Goal: Task Accomplishment & Management: Use online tool/utility

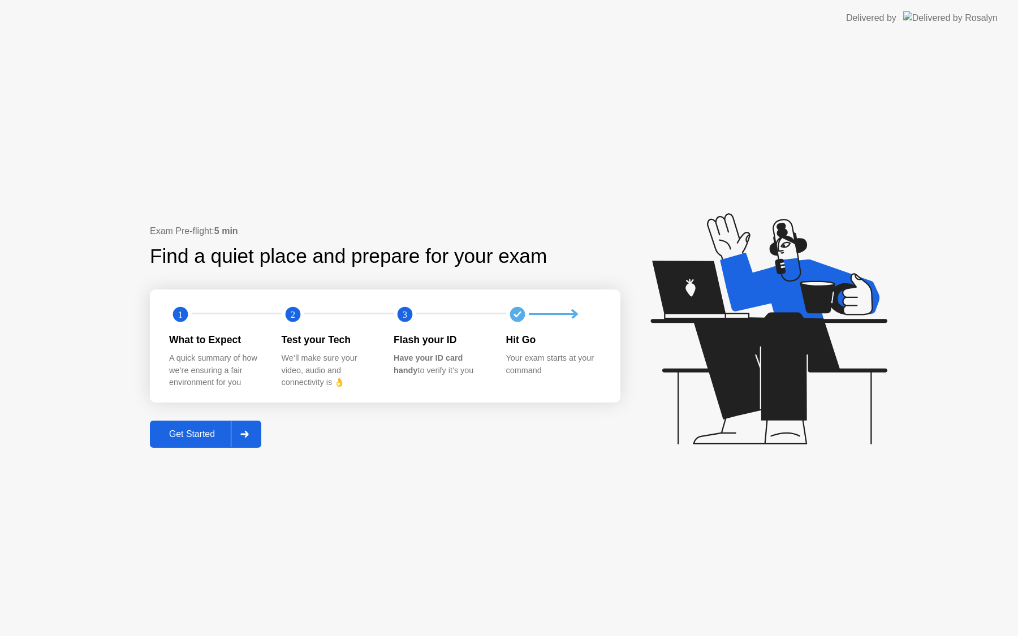
click at [213, 429] on div "Get Started" at bounding box center [191, 434] width 77 height 10
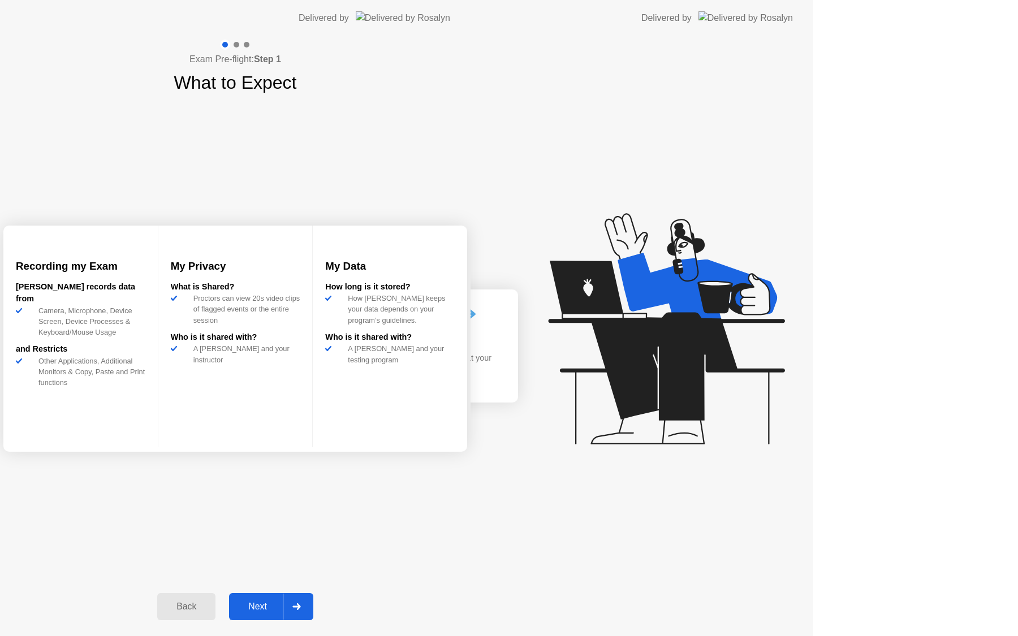
click at [213, 427] on div "Exam Pre-flight: Step 1 What to Expect Recording my Exam [PERSON_NAME] records …" at bounding box center [235, 336] width 470 height 600
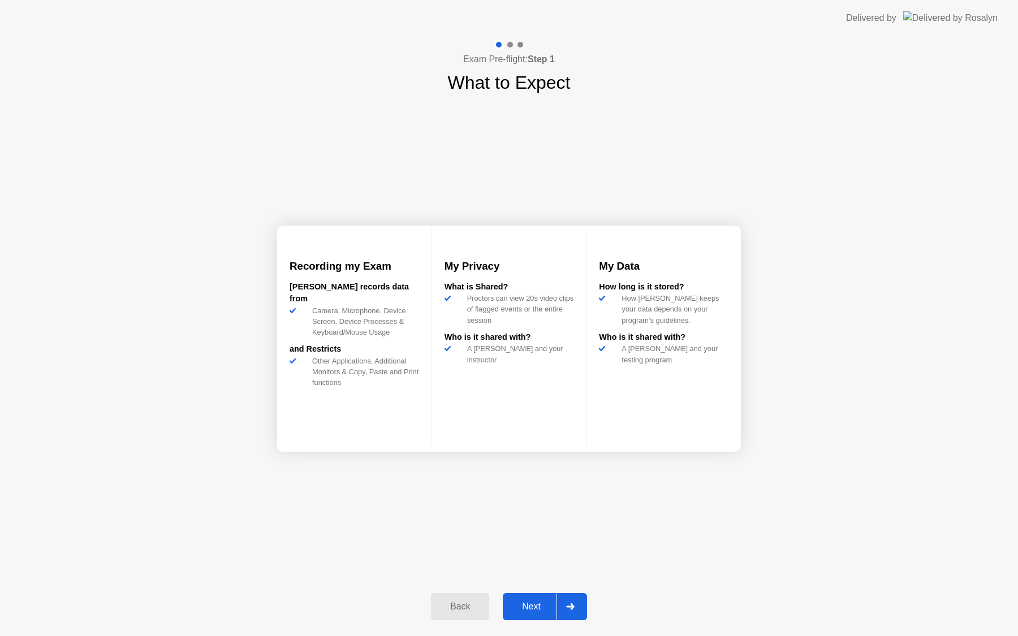
click at [516, 603] on div "Next" at bounding box center [531, 607] width 50 height 10
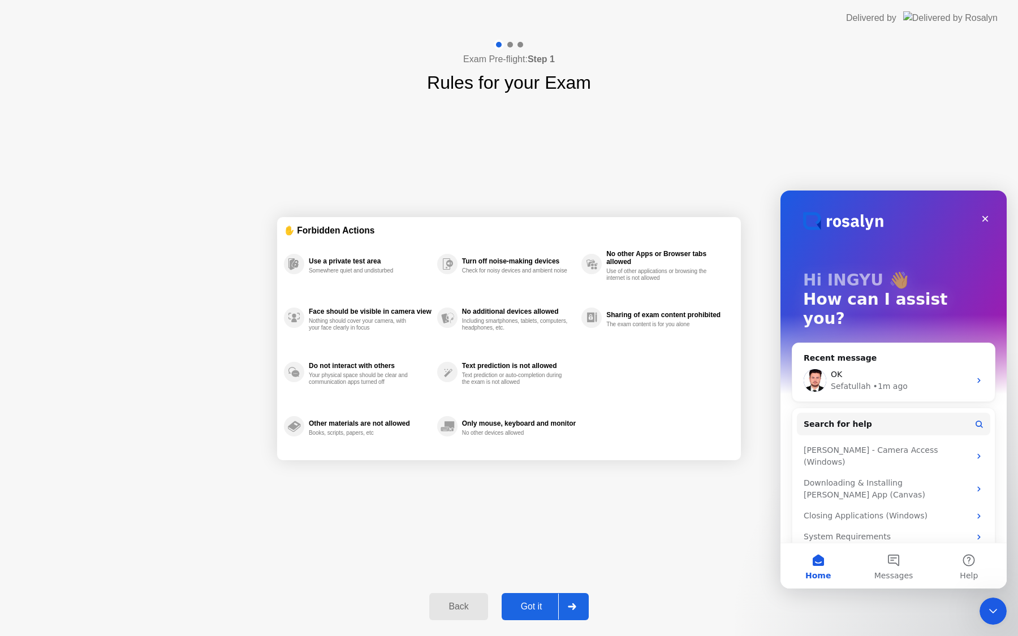
click at [530, 604] on div "Got it" at bounding box center [531, 607] width 53 height 10
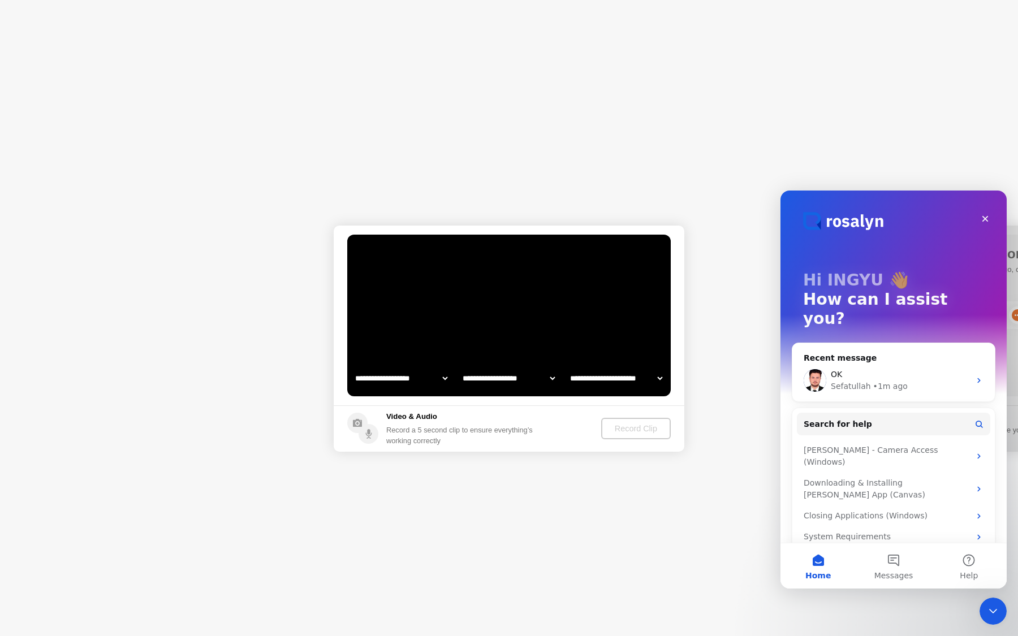
select select "**********"
select select "*******"
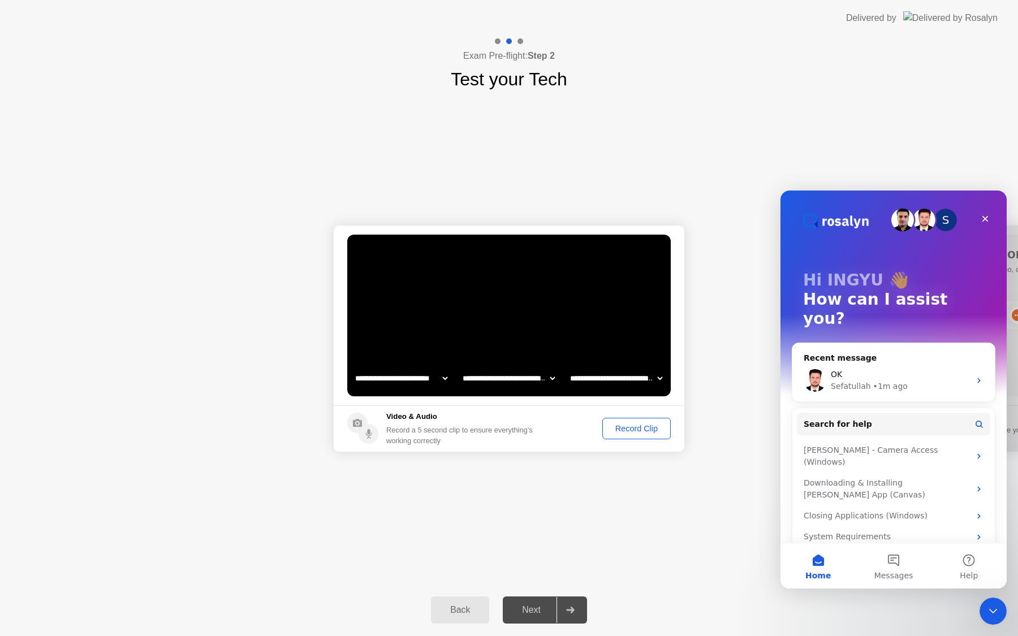
click at [630, 432] on div "Record Clip" at bounding box center [636, 428] width 60 height 9
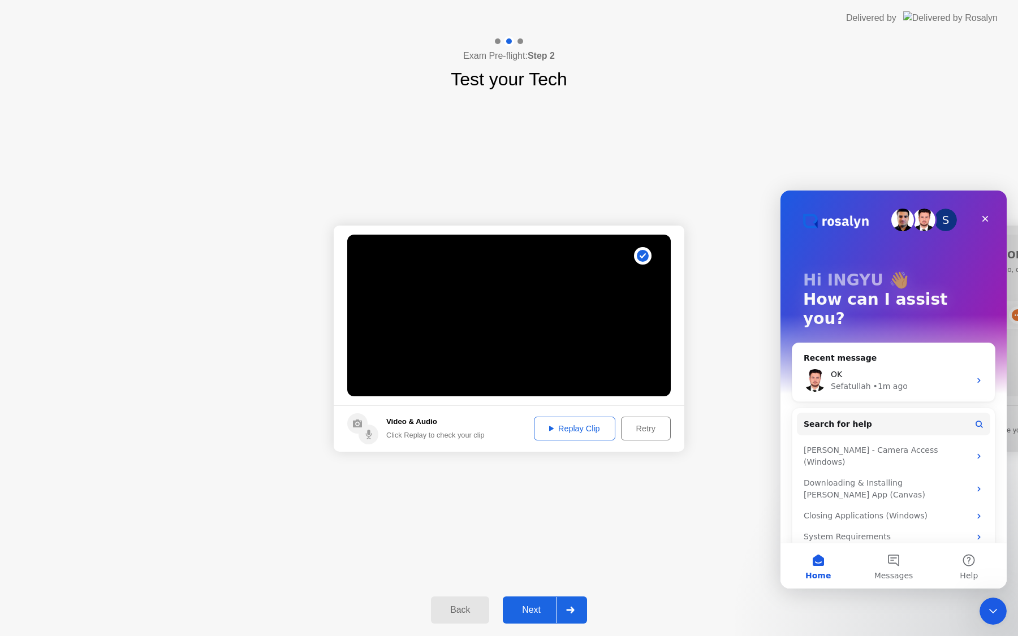
click at [537, 618] on button "Next" at bounding box center [545, 609] width 84 height 27
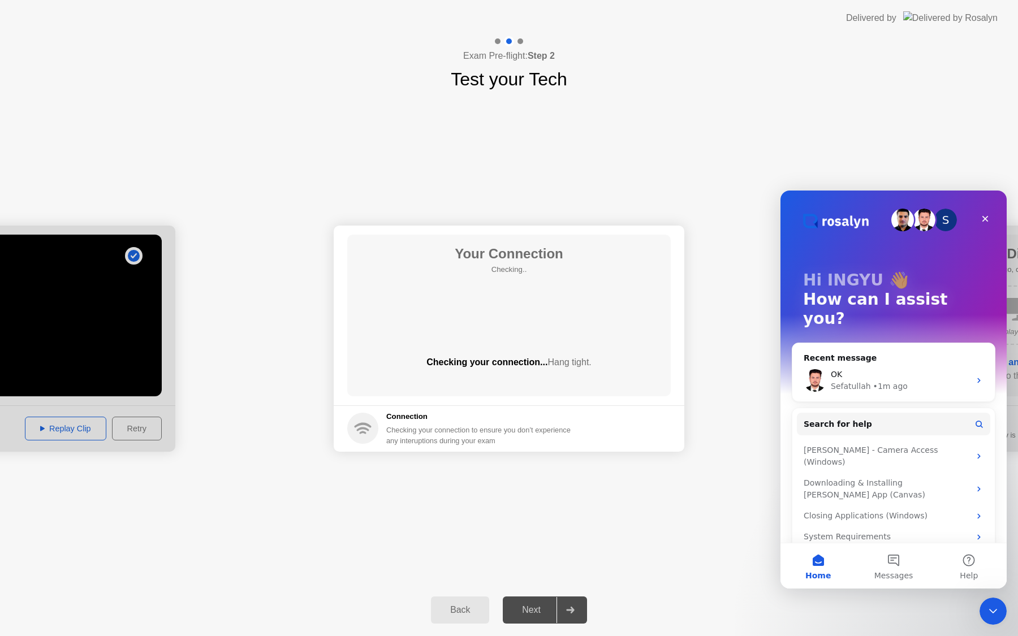
click at [360, 428] on icon at bounding box center [363, 429] width 12 height 4
click at [529, 605] on div "Next" at bounding box center [531, 610] width 50 height 10
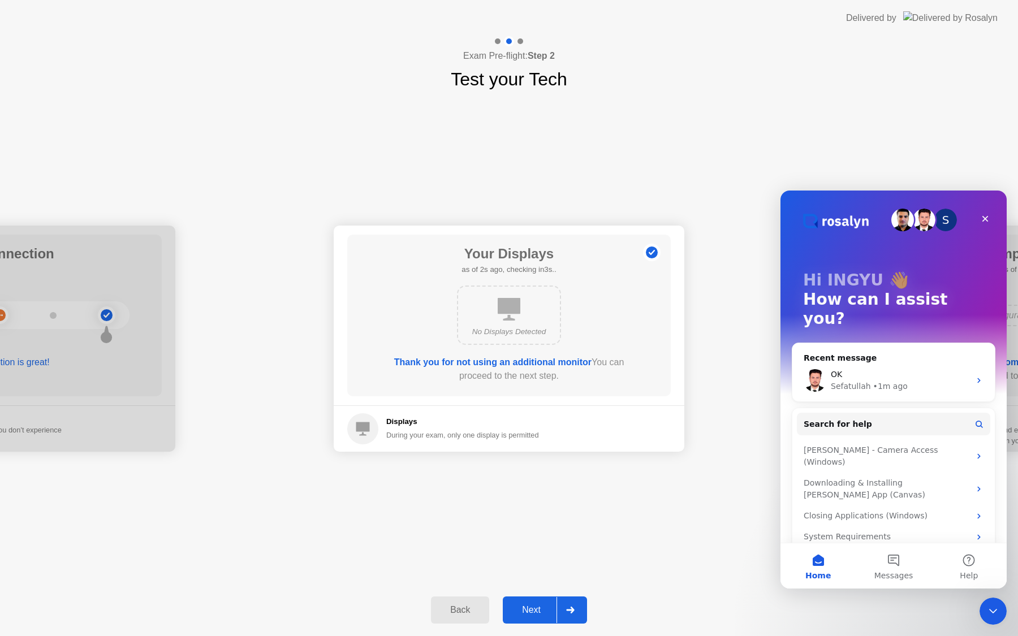
click at [537, 611] on div "Next" at bounding box center [531, 610] width 50 height 10
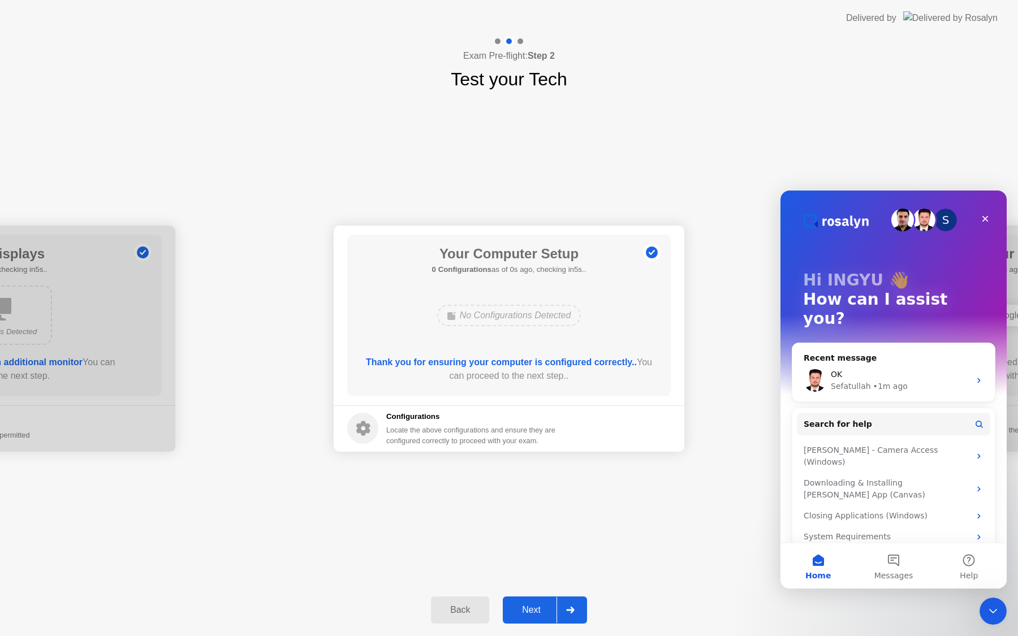
click at [537, 611] on div "Next" at bounding box center [531, 610] width 50 height 10
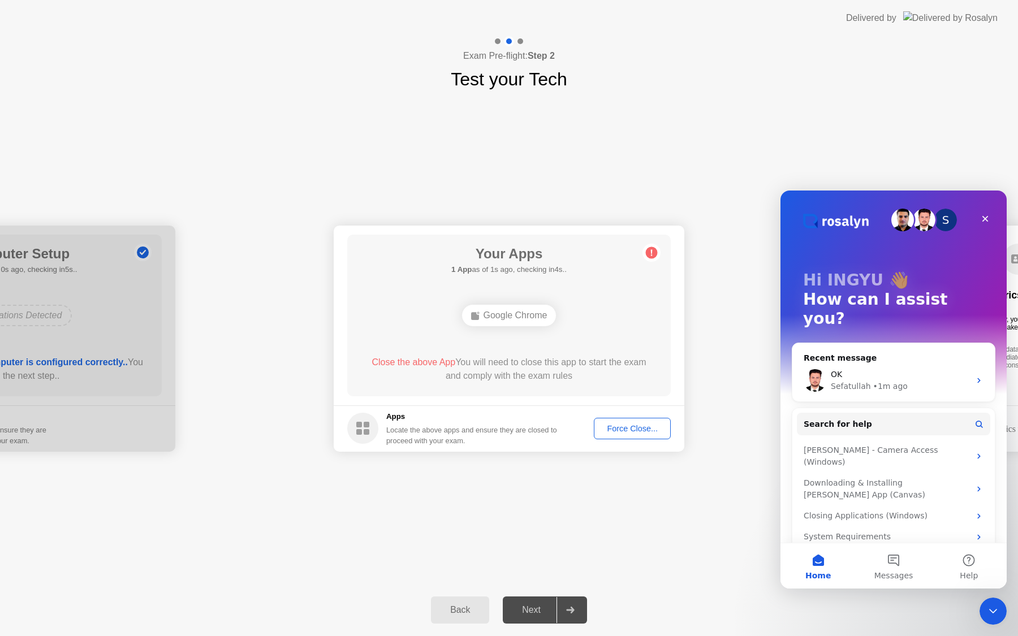
click at [613, 428] on div "Force Close..." at bounding box center [632, 428] width 69 height 9
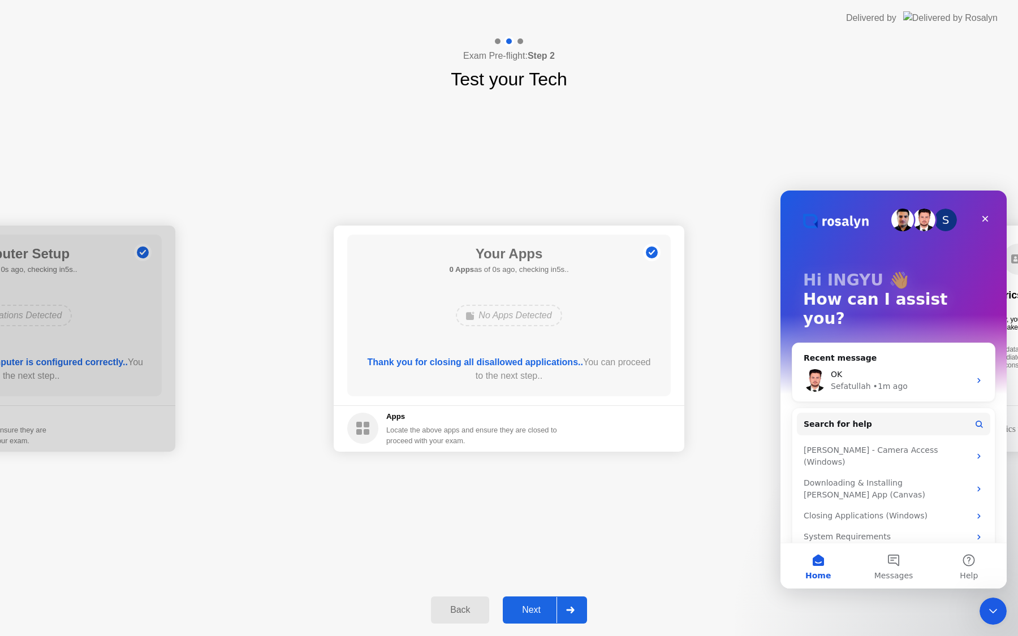
click at [534, 611] on div "Next" at bounding box center [531, 610] width 50 height 10
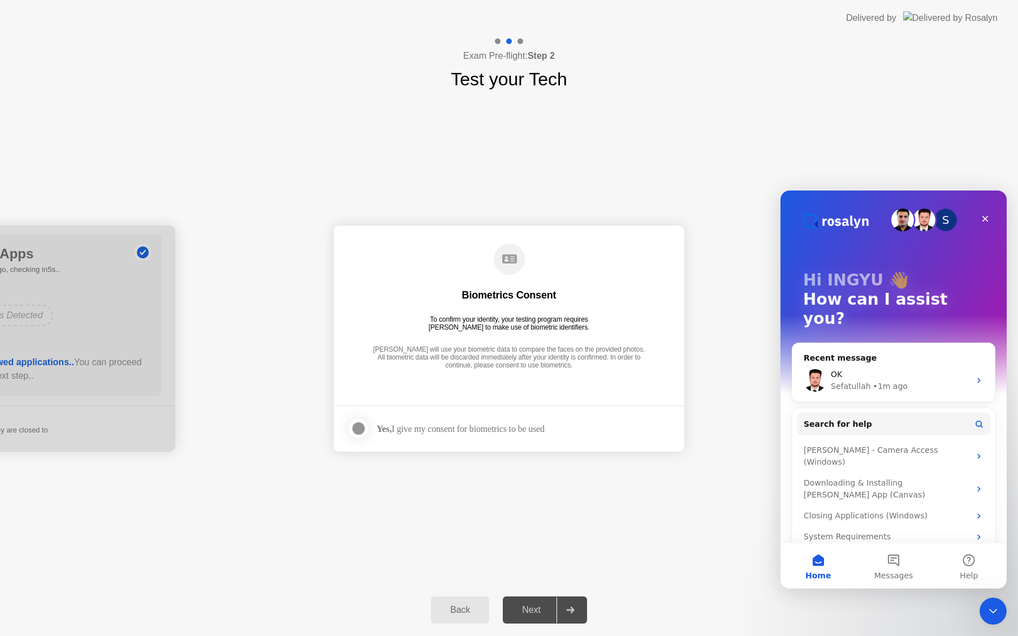
click at [534, 611] on div "Next" at bounding box center [531, 610] width 50 height 10
click at [487, 438] on div "Yes, I give my consent for biometrics to be used" at bounding box center [445, 428] width 197 height 23
click at [489, 434] on div "Yes, I give my consent for biometrics to be used" at bounding box center [445, 428] width 197 height 23
click at [355, 429] on div at bounding box center [359, 429] width 14 height 14
click at [525, 608] on div "Next" at bounding box center [531, 610] width 50 height 10
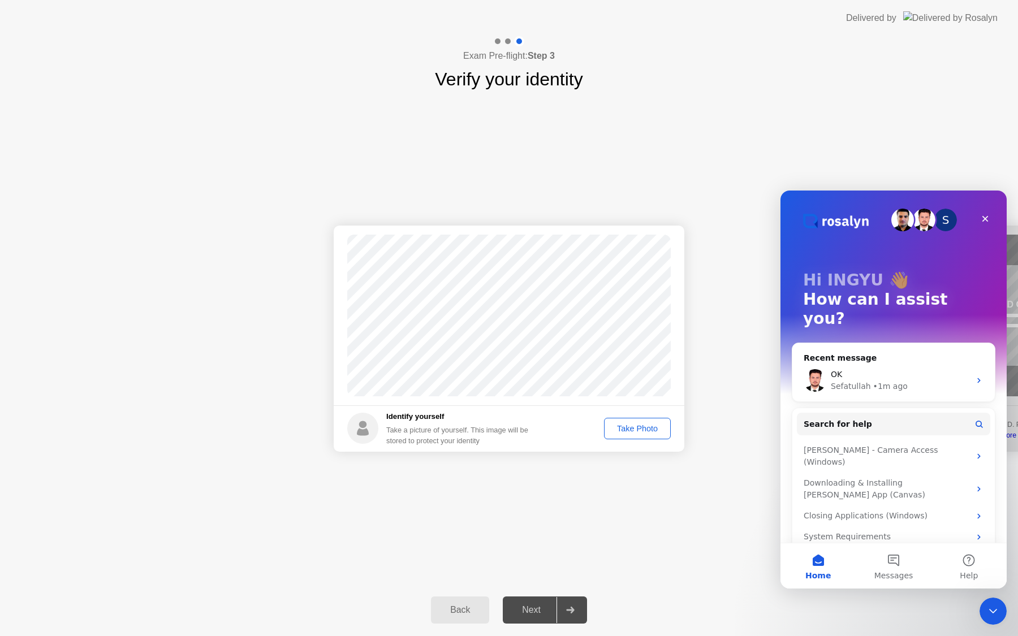
click at [627, 428] on div "Take Photo" at bounding box center [637, 428] width 59 height 9
click at [529, 609] on div "Next" at bounding box center [531, 610] width 50 height 10
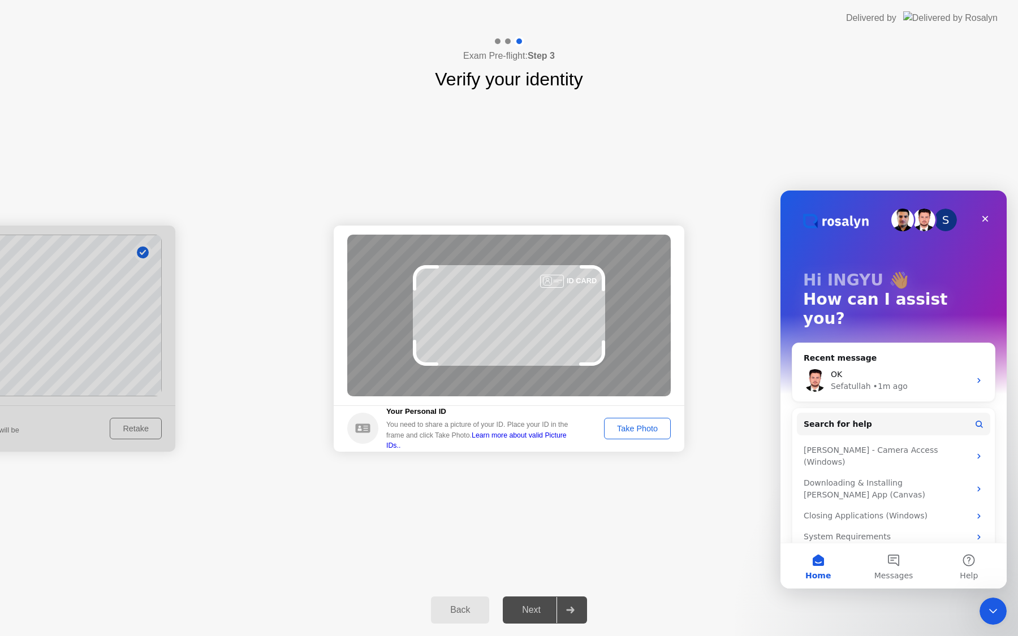
click at [634, 425] on div "Take Photo" at bounding box center [637, 428] width 59 height 9
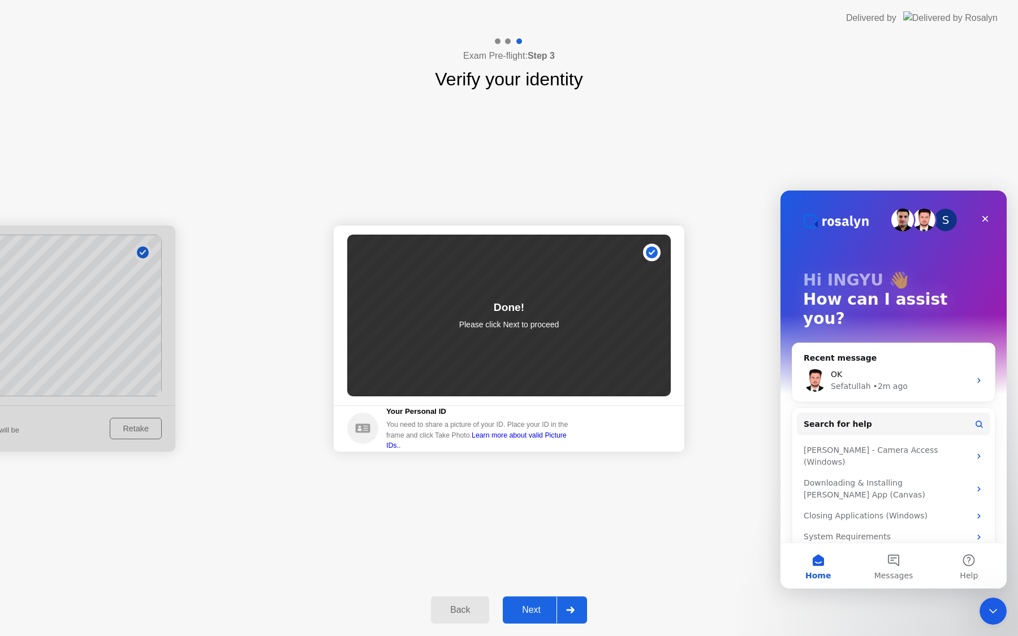
click at [534, 605] on div "Next" at bounding box center [531, 610] width 50 height 10
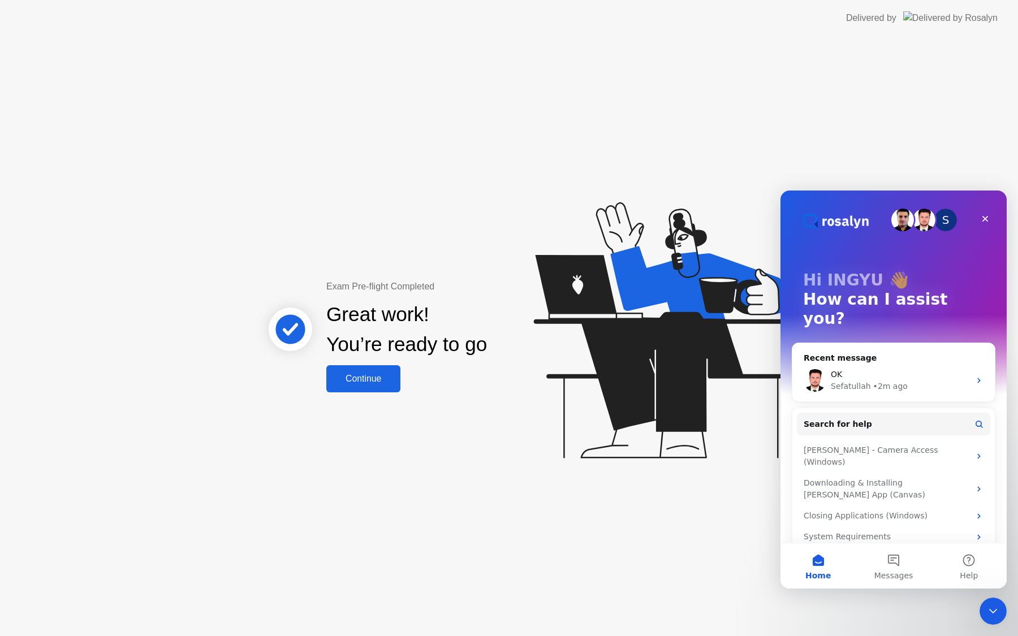
click at [421, 501] on div "Exam Pre-flight Completed Great work! You’re ready to go Continue" at bounding box center [509, 336] width 1018 height 600
click at [367, 387] on button "Continue" at bounding box center [363, 378] width 74 height 27
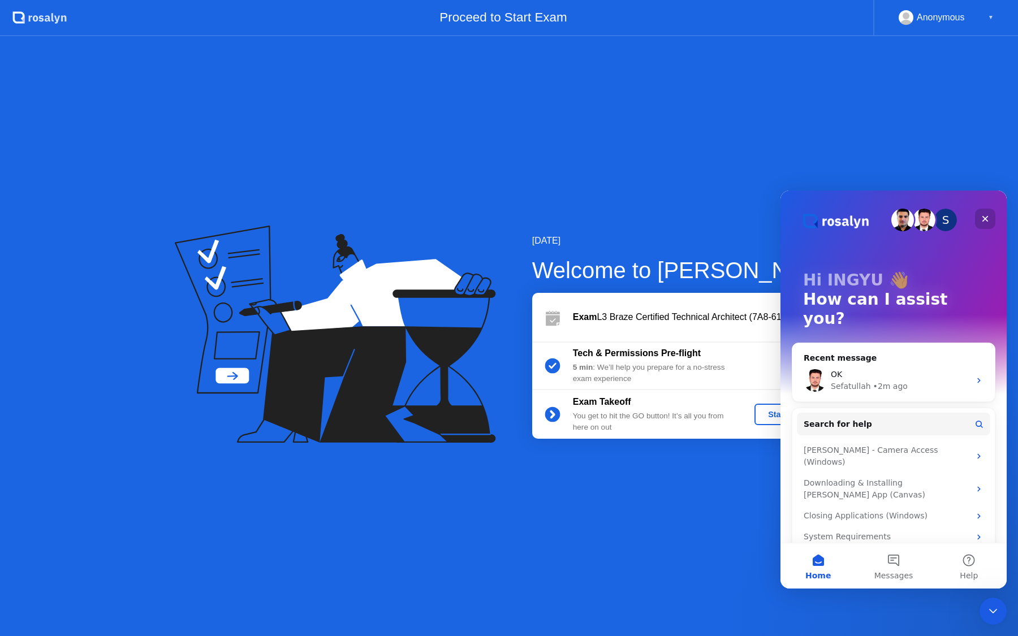
click at [981, 213] on div "Close" at bounding box center [985, 219] width 20 height 20
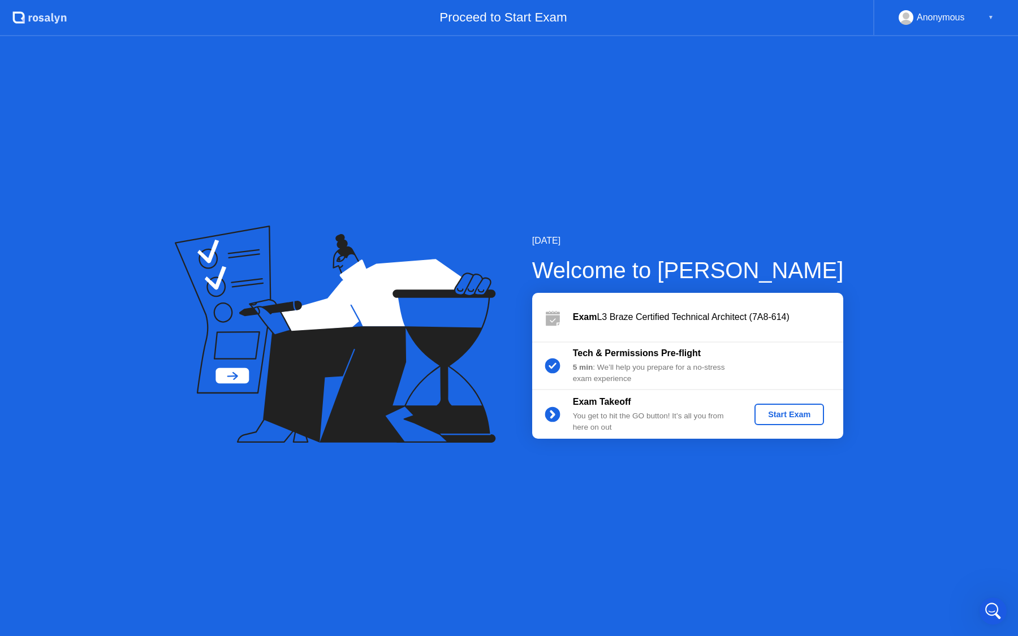
click at [780, 415] on div "Start Exam" at bounding box center [789, 414] width 60 height 9
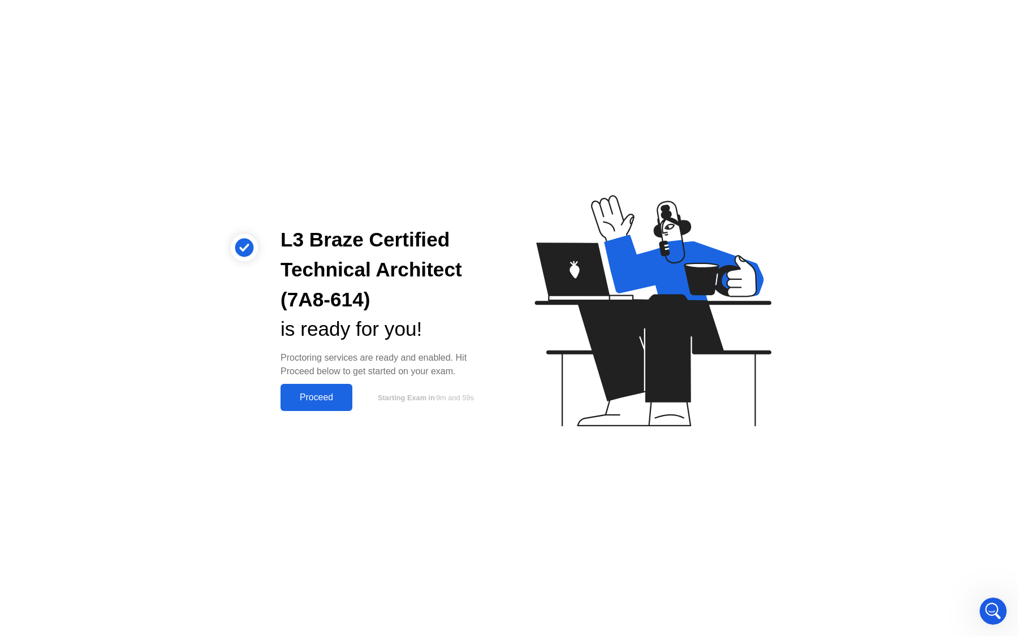
click at [317, 402] on div "Proceed" at bounding box center [316, 397] width 65 height 10
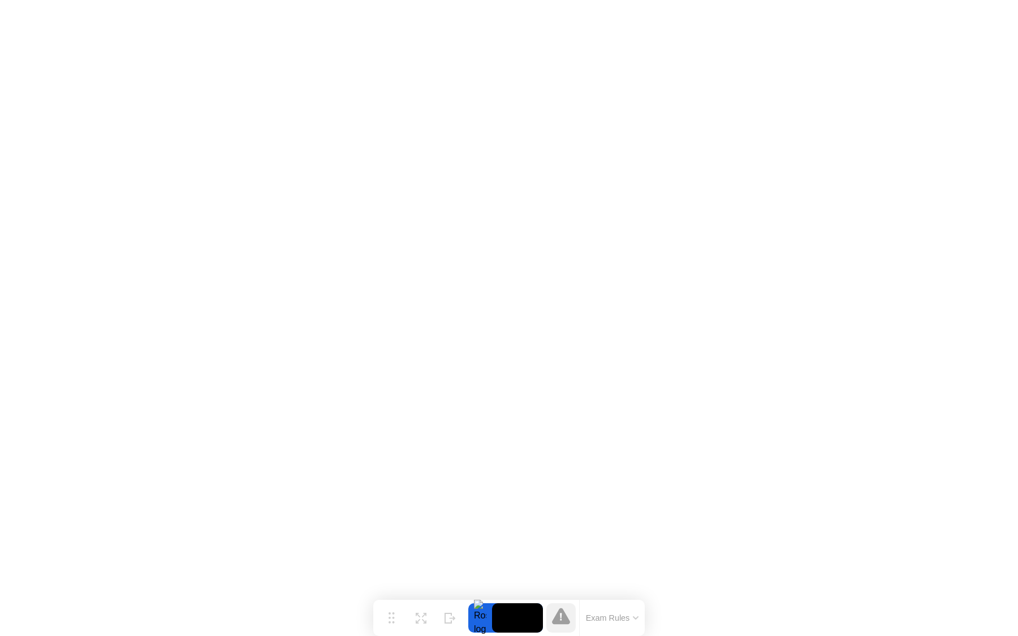
click at [491, 621] on div at bounding box center [480, 617] width 24 height 29
click at [483, 620] on div at bounding box center [480, 617] width 24 height 29
click at [526, 620] on video at bounding box center [517, 617] width 51 height 29
click at [573, 618] on div at bounding box center [560, 617] width 29 height 29
click at [510, 616] on video at bounding box center [517, 617] width 51 height 29
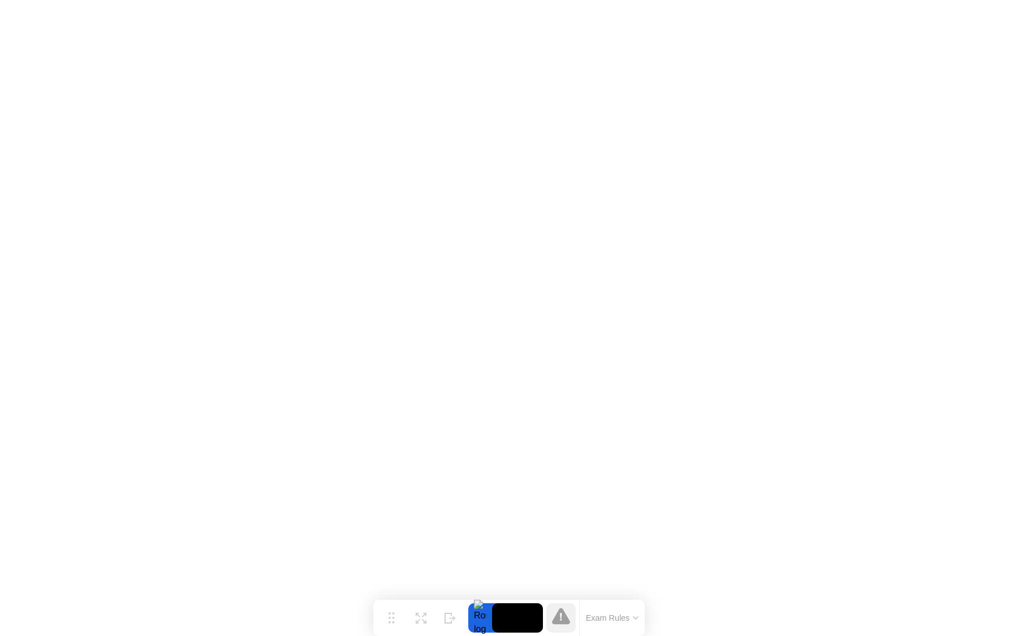
click at [482, 619] on div at bounding box center [480, 617] width 24 height 29
click at [480, 615] on div at bounding box center [480, 617] width 24 height 29
click at [565, 617] on icon at bounding box center [561, 616] width 18 height 16
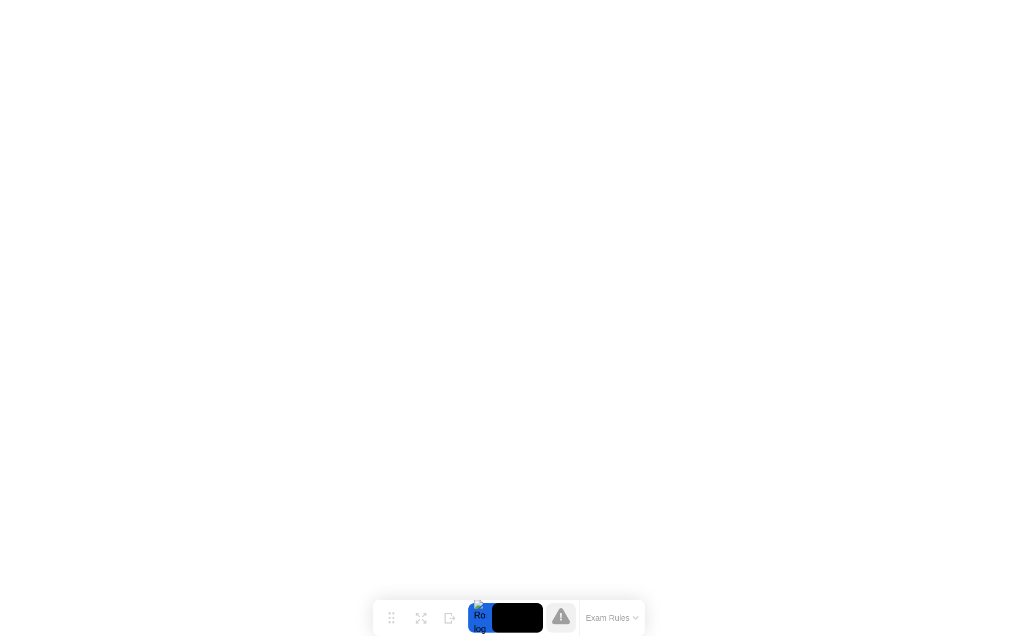
click at [508, 617] on video at bounding box center [517, 617] width 51 height 29
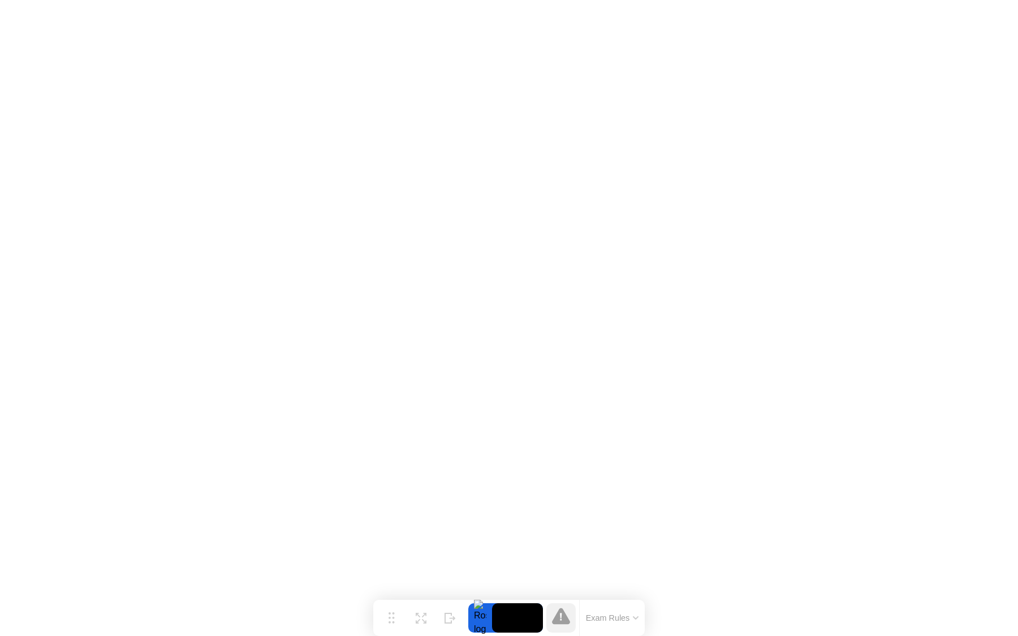
click at [483, 626] on div at bounding box center [480, 617] width 24 height 29
click at [466, 626] on div "Move Expand Hide Exam Rules" at bounding box center [508, 618] width 271 height 36
click at [588, 616] on button "Exam Rules" at bounding box center [612, 618] width 60 height 10
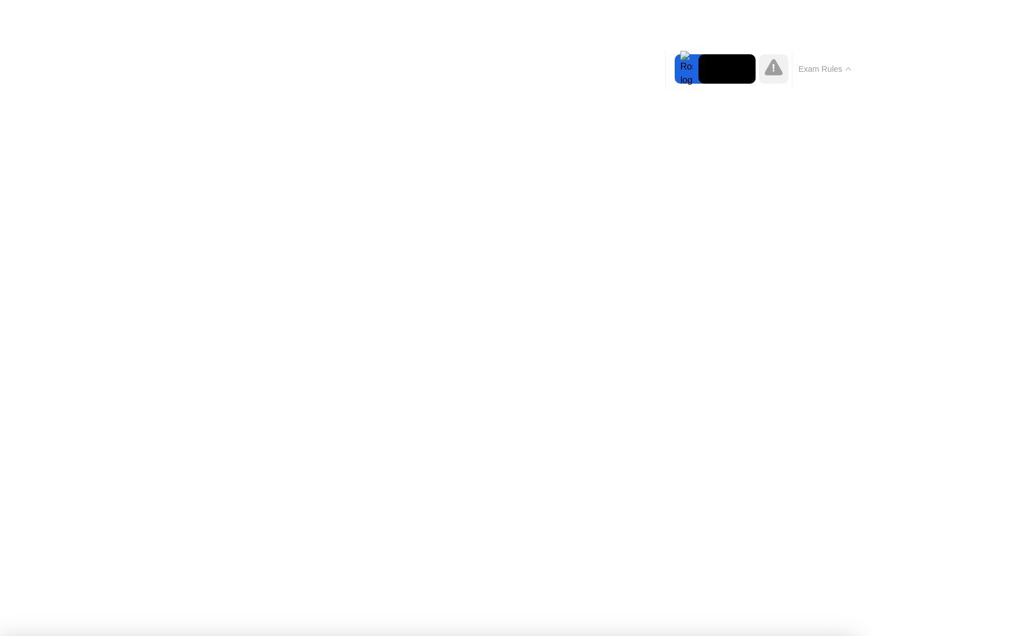
click at [769, 64] on icon at bounding box center [773, 67] width 18 height 18
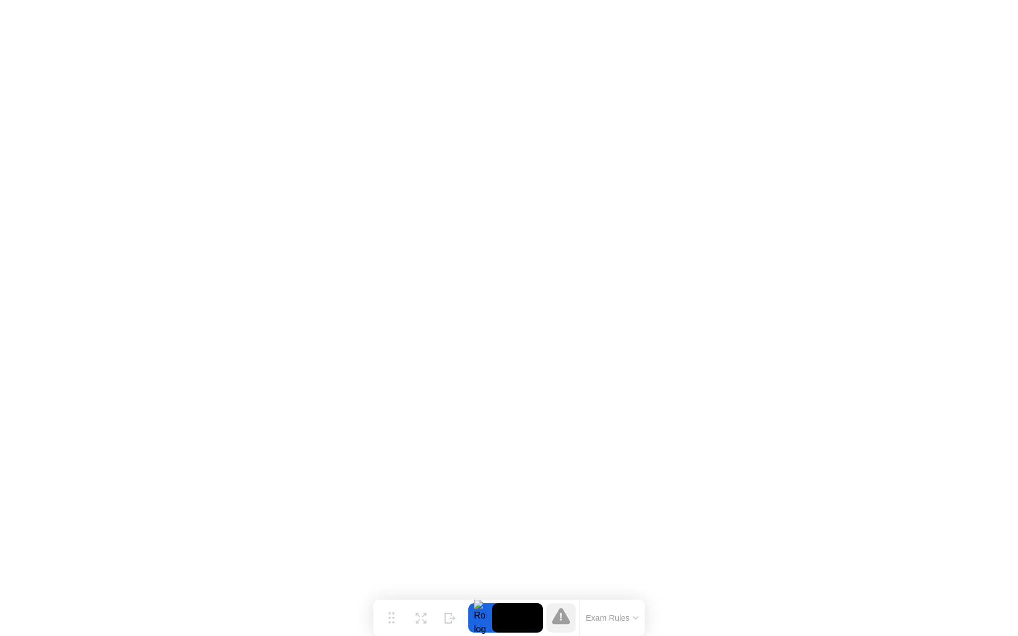
click at [477, 618] on div at bounding box center [480, 617] width 24 height 29
click at [387, 624] on div "Move" at bounding box center [391, 627] width 15 height 7
click at [417, 624] on div "Expand" at bounding box center [420, 627] width 20 height 7
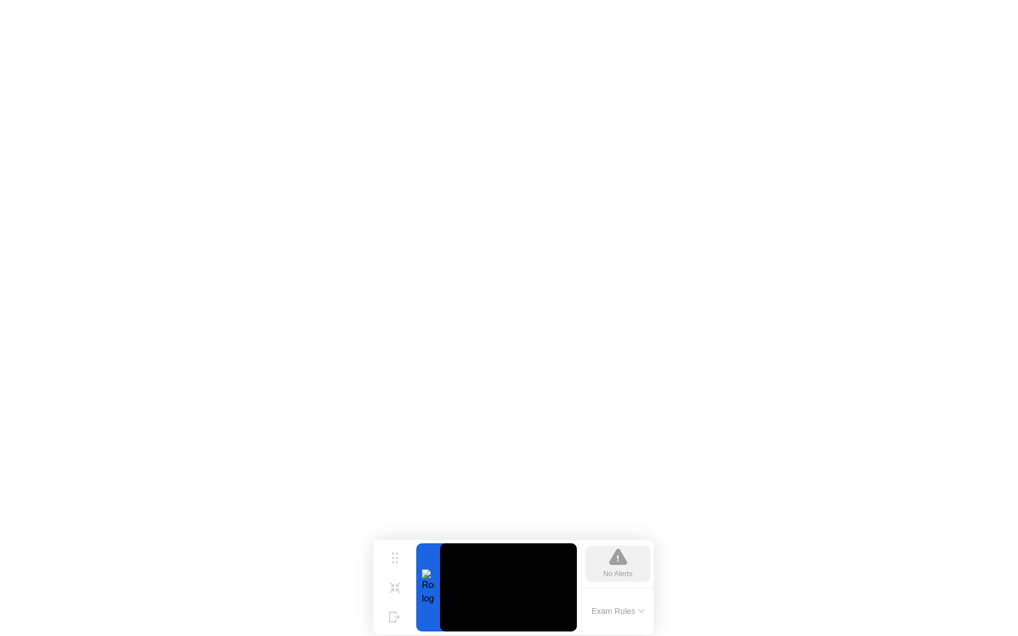
click at [617, 609] on button "Exam Rules" at bounding box center [618, 611] width 60 height 10
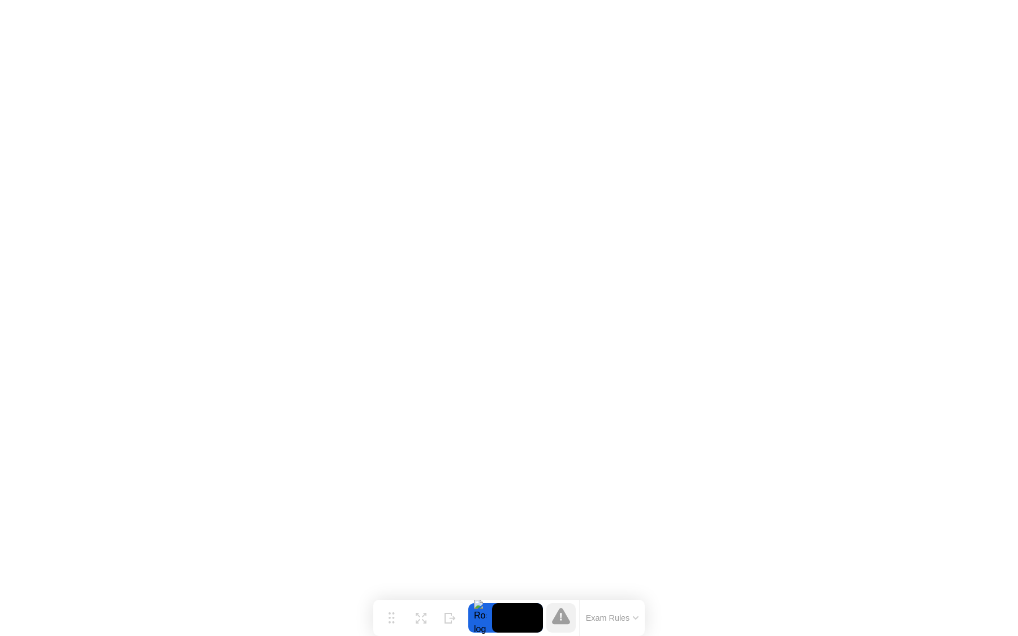
click at [482, 612] on div at bounding box center [480, 617] width 24 height 29
click at [561, 622] on icon at bounding box center [561, 616] width 18 height 16
click at [600, 619] on button "Exam Rules" at bounding box center [612, 618] width 60 height 10
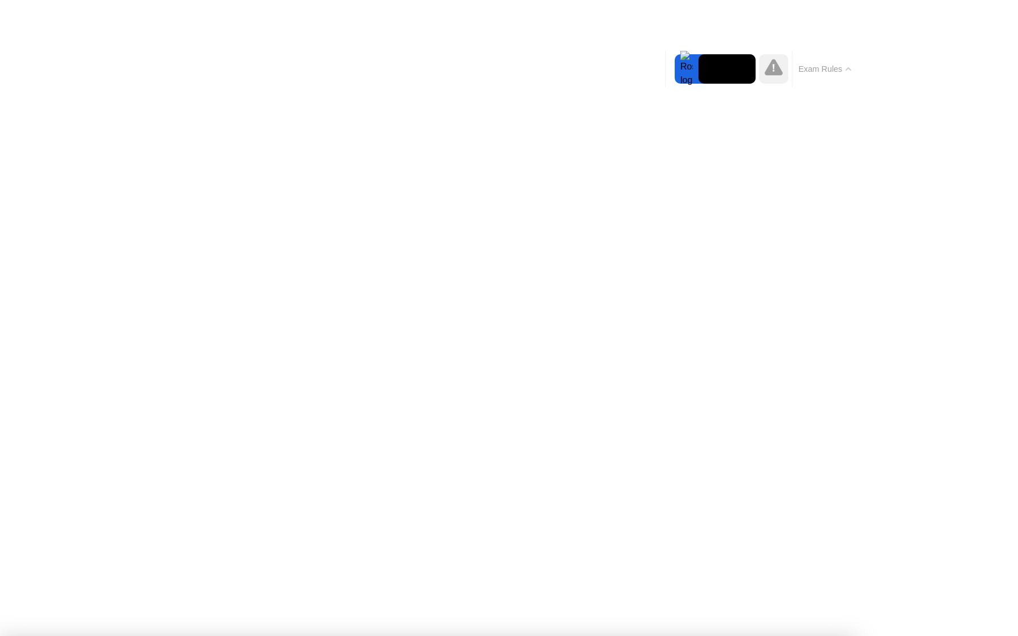
click at [816, 71] on button "Exam Rules" at bounding box center [825, 69] width 60 height 10
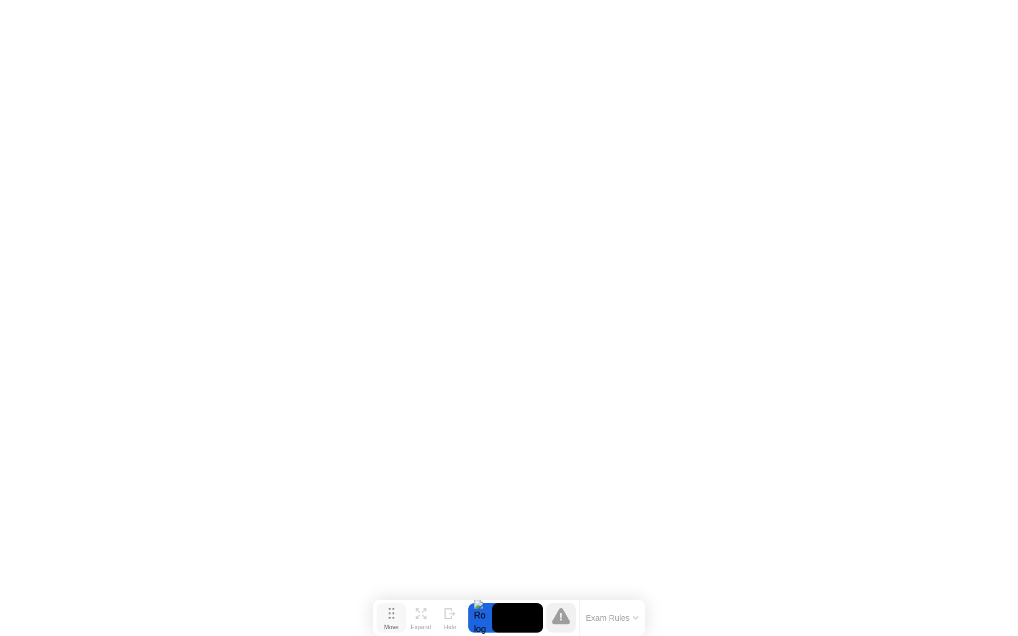
click at [395, 624] on div "Move" at bounding box center [391, 627] width 15 height 7
click at [423, 624] on div "Expand" at bounding box center [420, 627] width 20 height 7
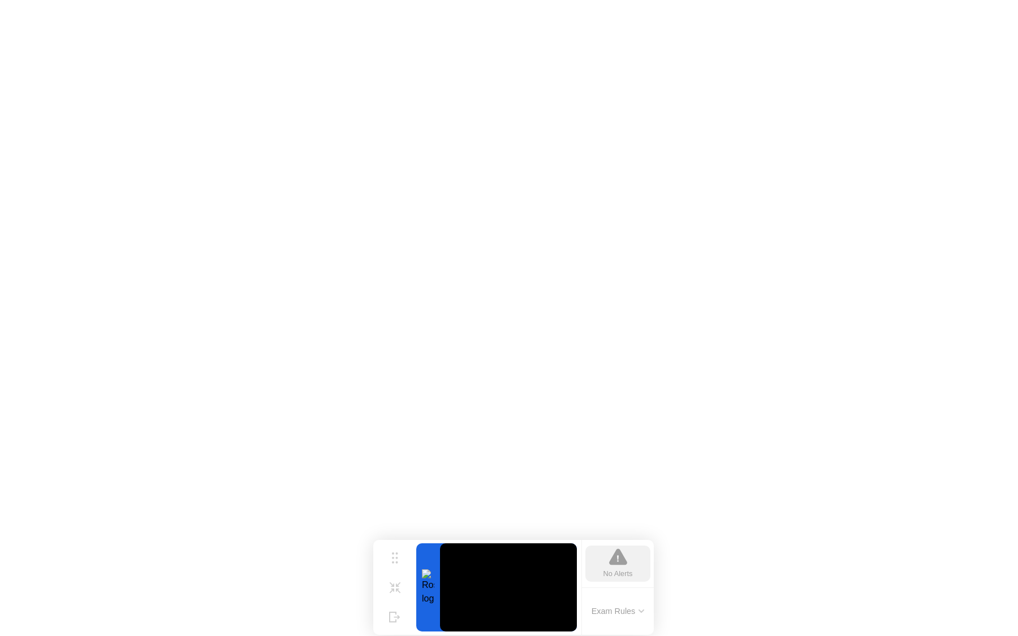
click at [427, 585] on div at bounding box center [428, 587] width 24 height 88
click at [482, 584] on video at bounding box center [508, 587] width 137 height 88
click at [622, 563] on icon at bounding box center [618, 557] width 18 height 16
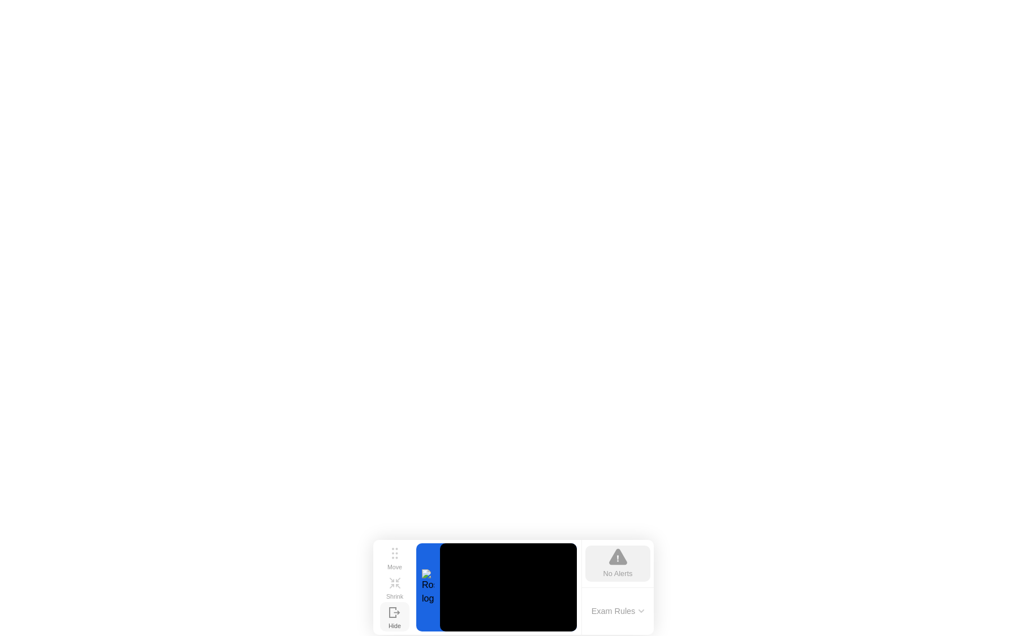
click at [390, 612] on icon at bounding box center [394, 612] width 11 height 11
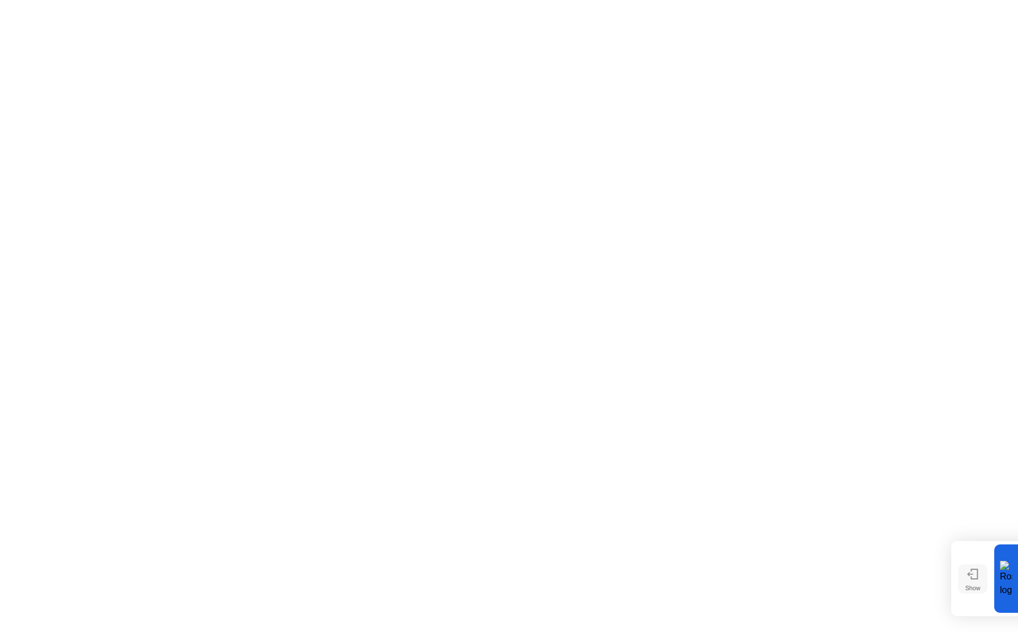
click at [970, 575] on icon at bounding box center [972, 574] width 11 height 11
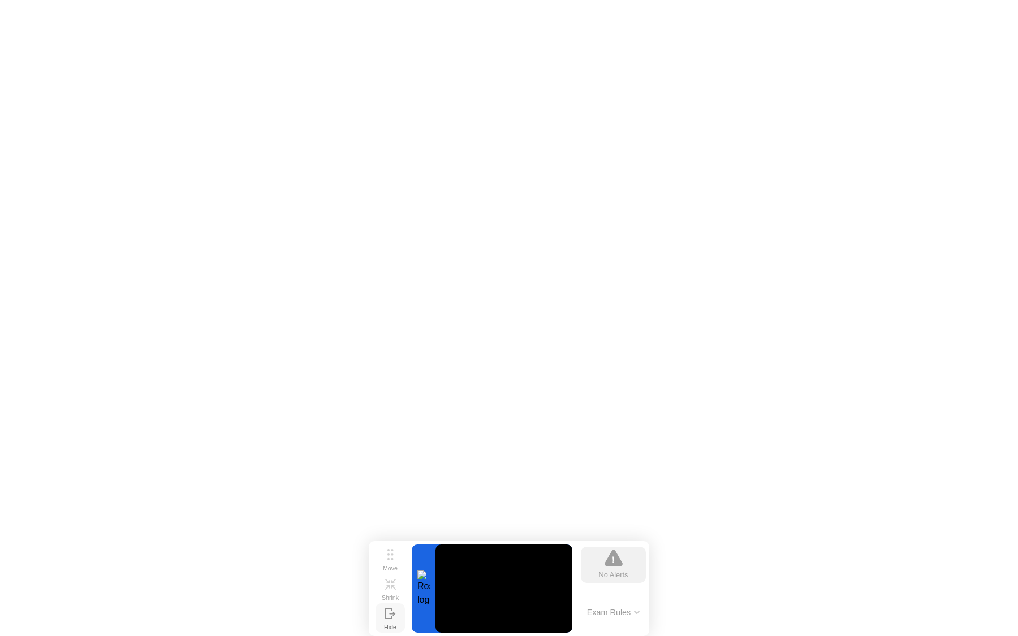
click at [414, 595] on div at bounding box center [424, 588] width 24 height 88
click at [616, 574] on div "No Alerts" at bounding box center [613, 574] width 29 height 11
click at [618, 597] on div "Exam Rules" at bounding box center [613, 613] width 72 height 48
click at [618, 611] on button "Exam Rules" at bounding box center [613, 612] width 60 height 10
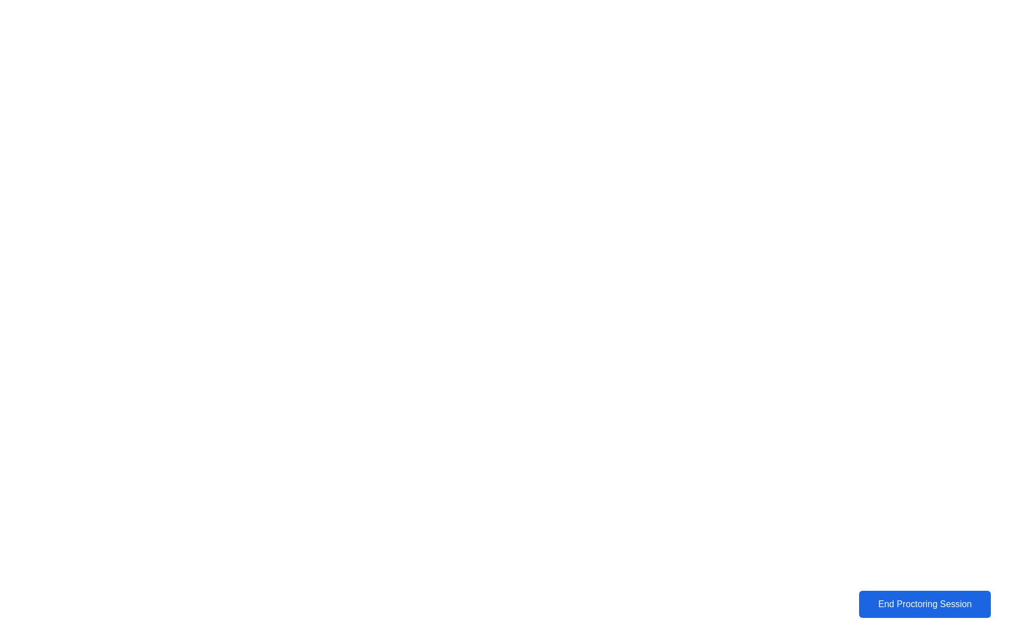
click at [902, 594] on button "End Proctoring Session" at bounding box center [924, 605] width 133 height 28
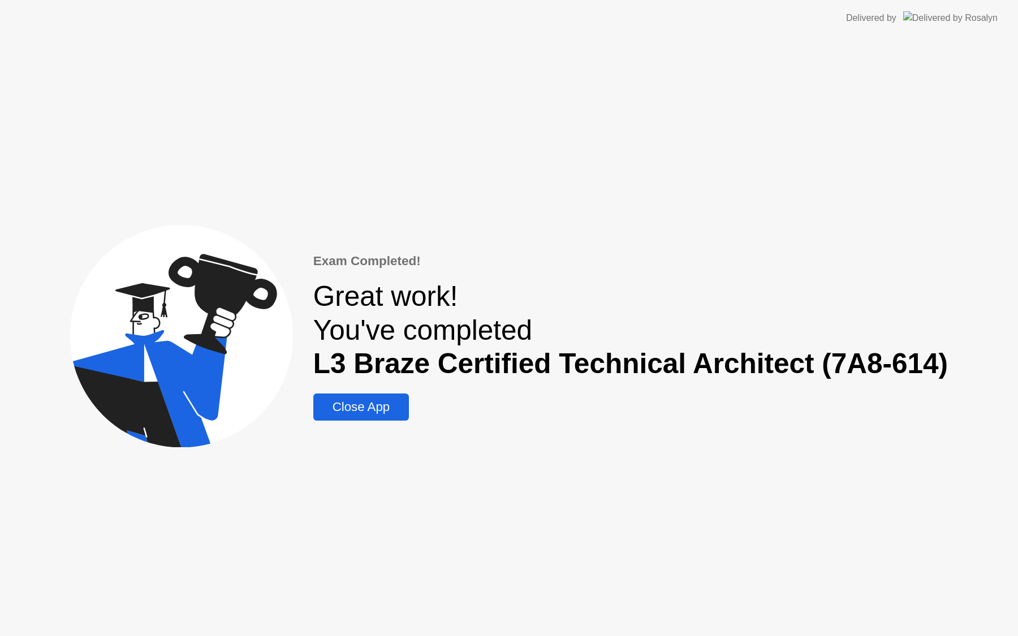
click at [365, 405] on div "Close App" at bounding box center [361, 407] width 89 height 15
